Goal: Task Accomplishment & Management: Manage account settings

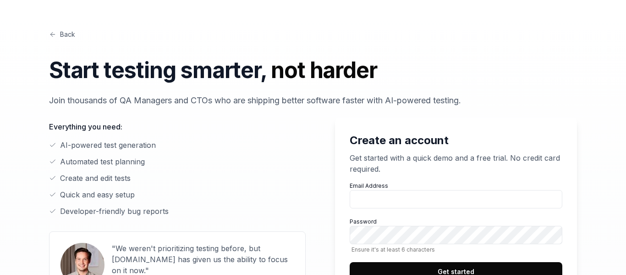
click at [57, 35] on link "Back" at bounding box center [62, 34] width 26 height 10
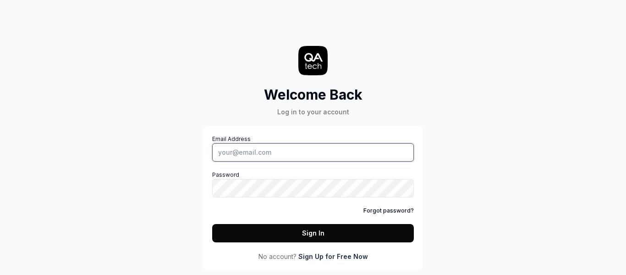
click at [324, 153] on input "Email Address" at bounding box center [313, 152] width 202 height 18
type input "[EMAIL_ADDRESS][DOMAIN_NAME]"
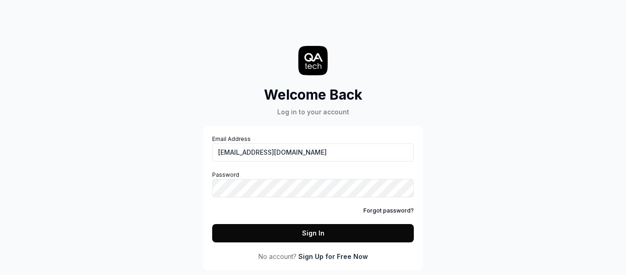
click at [374, 204] on div "Email Address [EMAIL_ADDRESS][DOMAIN_NAME] Password Forgot password? Sign In" at bounding box center [313, 188] width 202 height 107
click at [380, 210] on link "Forgot password?" at bounding box center [388, 210] width 50 height 8
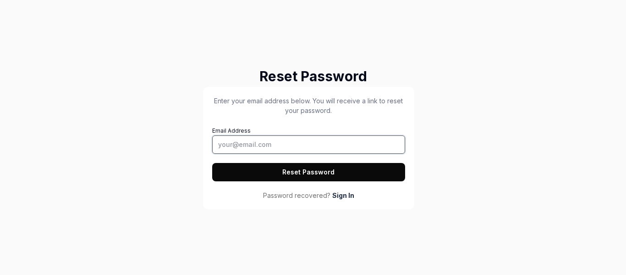
click at [331, 150] on input "Email Address" at bounding box center [308, 144] width 193 height 18
type input "[EMAIL_ADDRESS][DOMAIN_NAME]"
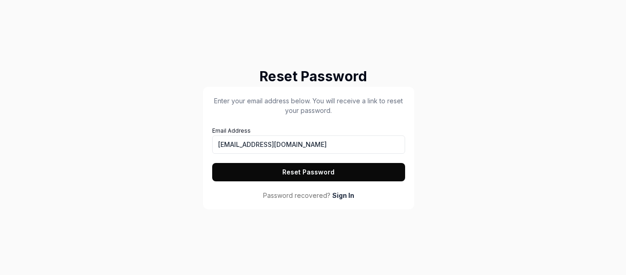
click at [340, 171] on button "Reset Password" at bounding box center [308, 172] width 193 height 18
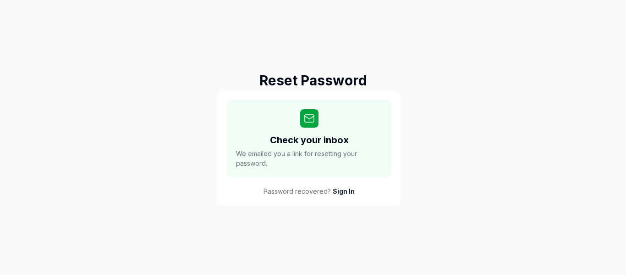
click at [338, 160] on span "We emailed you a link for resetting your password." at bounding box center [309, 158] width 146 height 19
click at [338, 161] on span "We emailed you a link for resetting your password." at bounding box center [309, 158] width 146 height 19
